Goal: Obtain resource: Download file/media

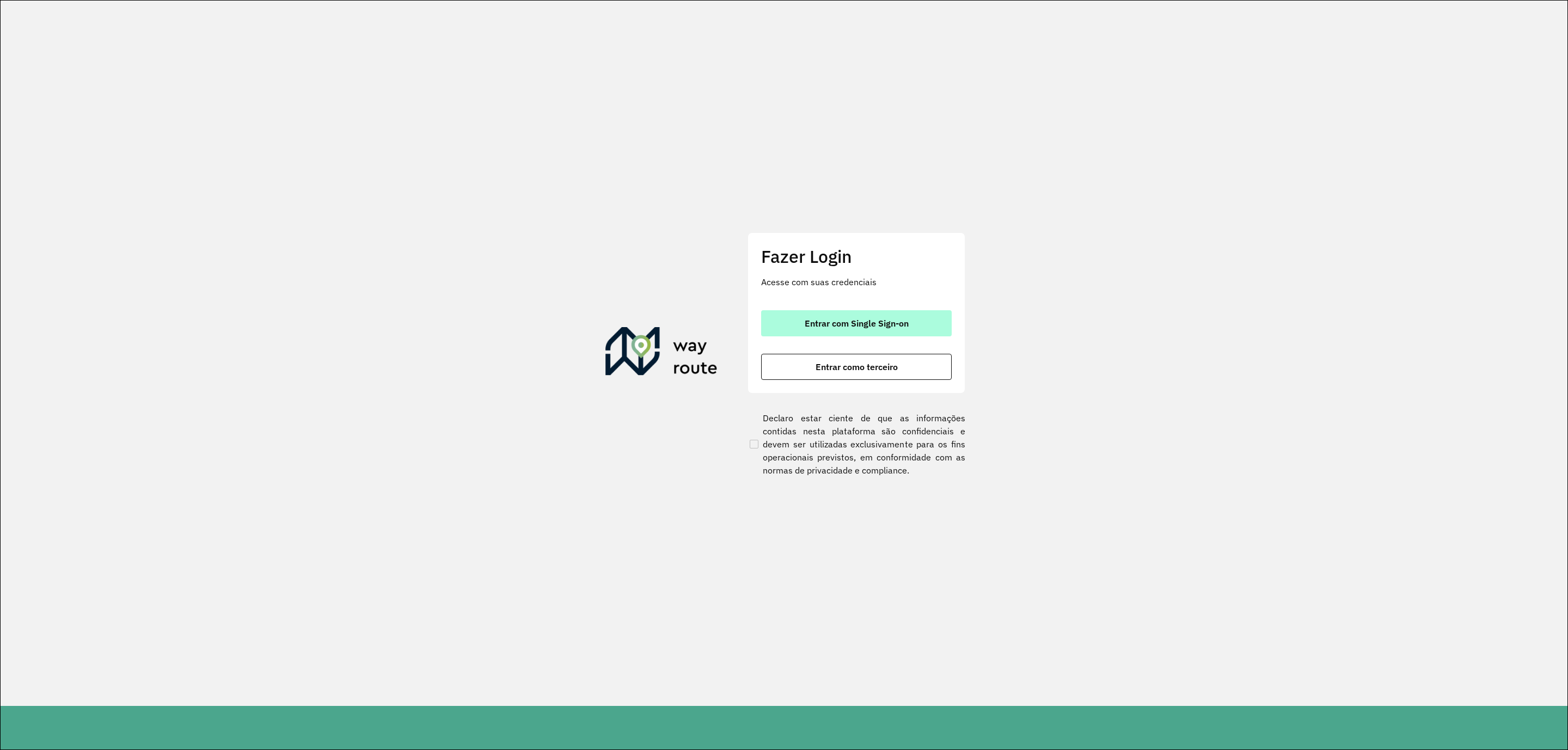
click at [855, 326] on span "Entrar com Single Sign-on" at bounding box center [857, 323] width 104 height 8
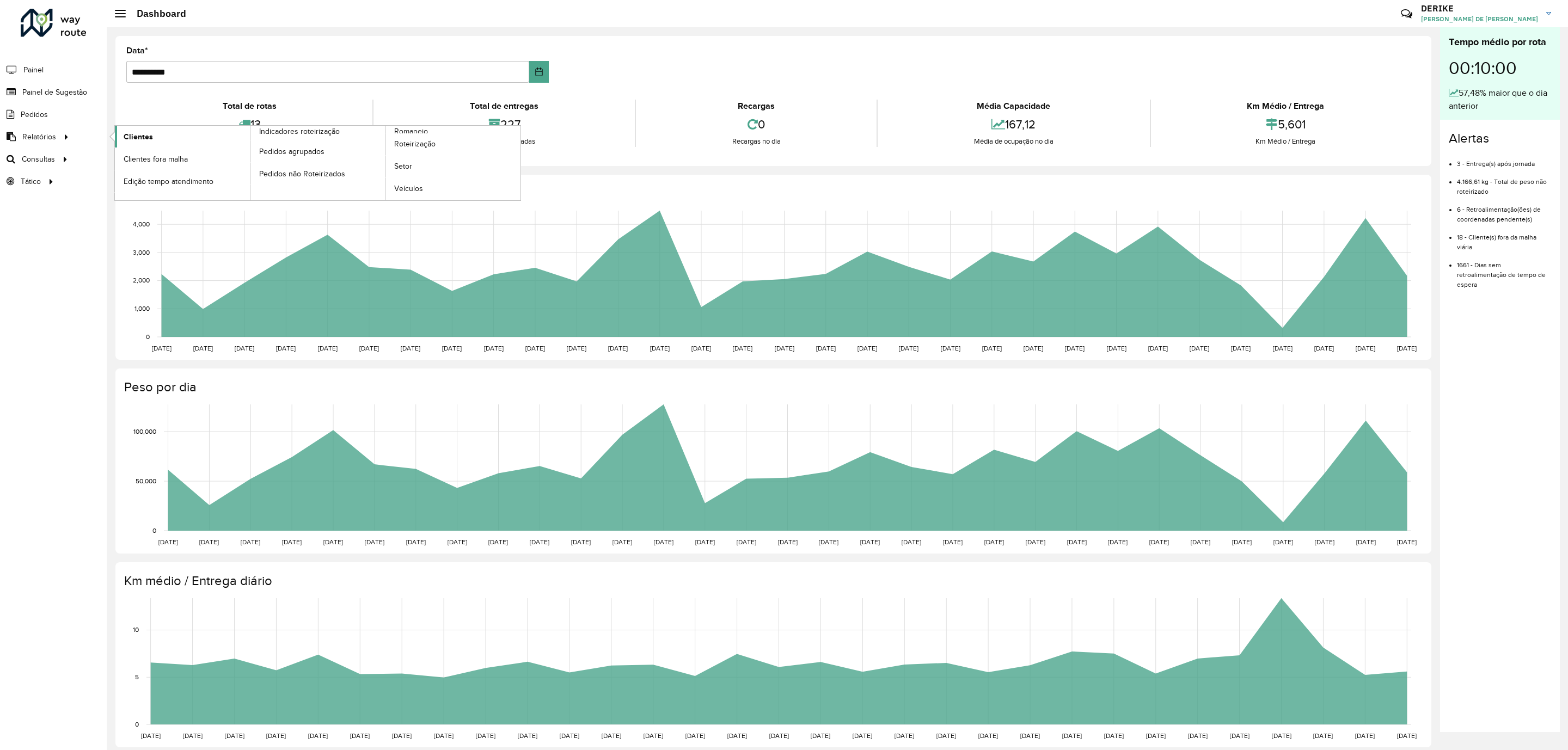
click at [153, 136] on link "Clientes" at bounding box center [182, 137] width 135 height 22
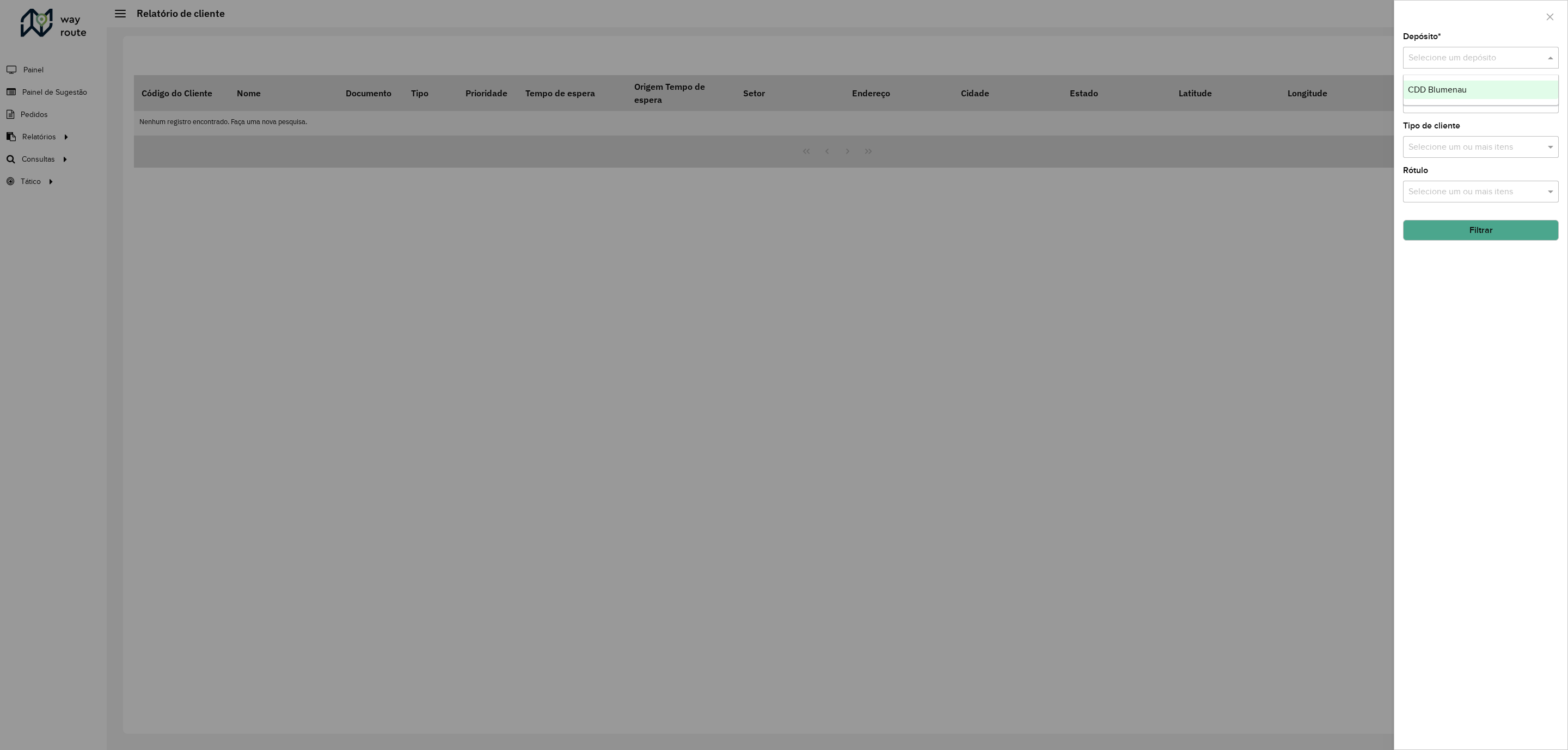
click at [1489, 61] on input "text" at bounding box center [1470, 58] width 123 height 13
click at [1462, 88] on span "CDD Blumenau" at bounding box center [1437, 90] width 59 height 9
click at [1485, 239] on button "Filtrar" at bounding box center [1481, 230] width 156 height 21
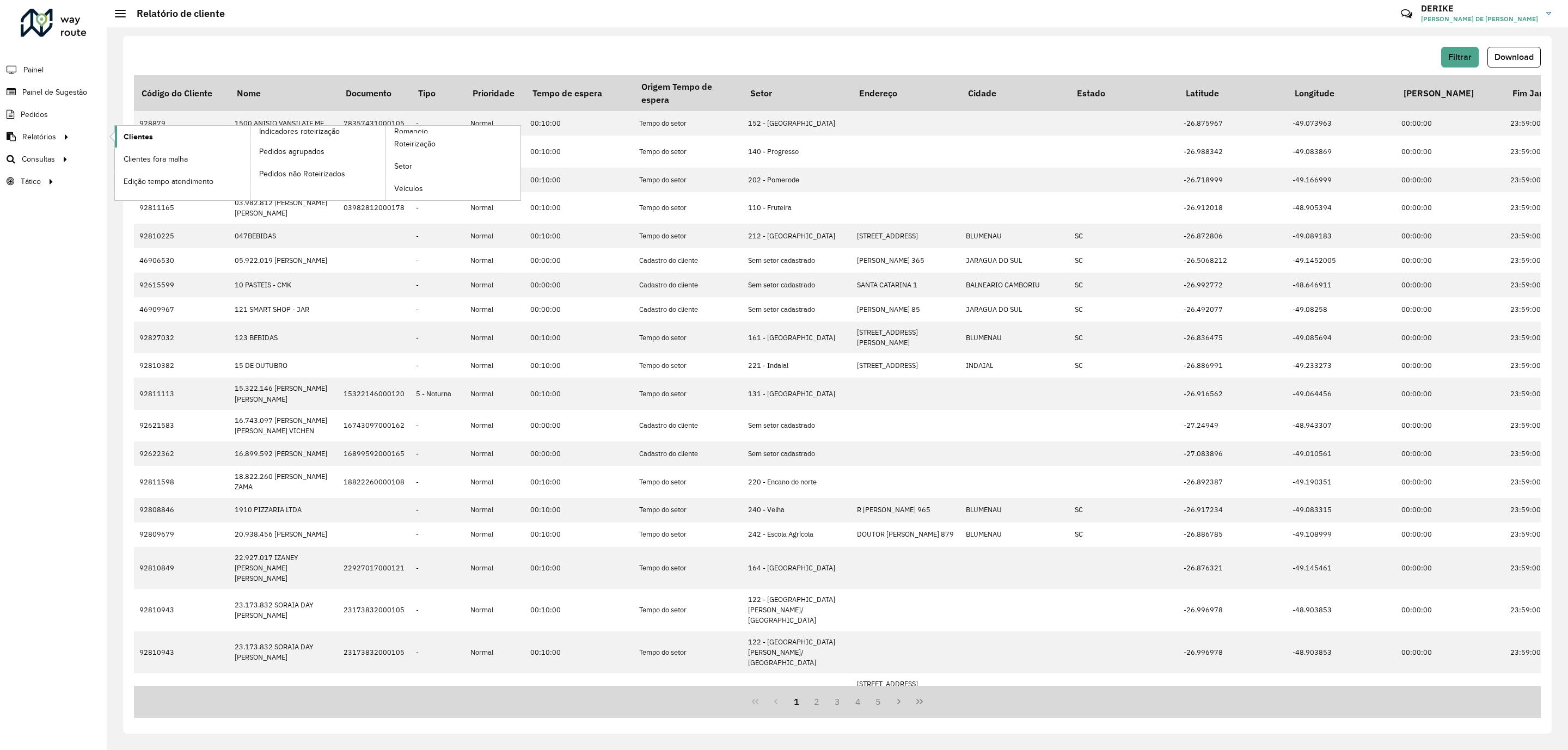
click at [142, 134] on span "Clientes" at bounding box center [138, 137] width 29 height 12
click at [1521, 56] on span "Download" at bounding box center [1514, 57] width 39 height 9
